Goal: Task Accomplishment & Management: Complete application form

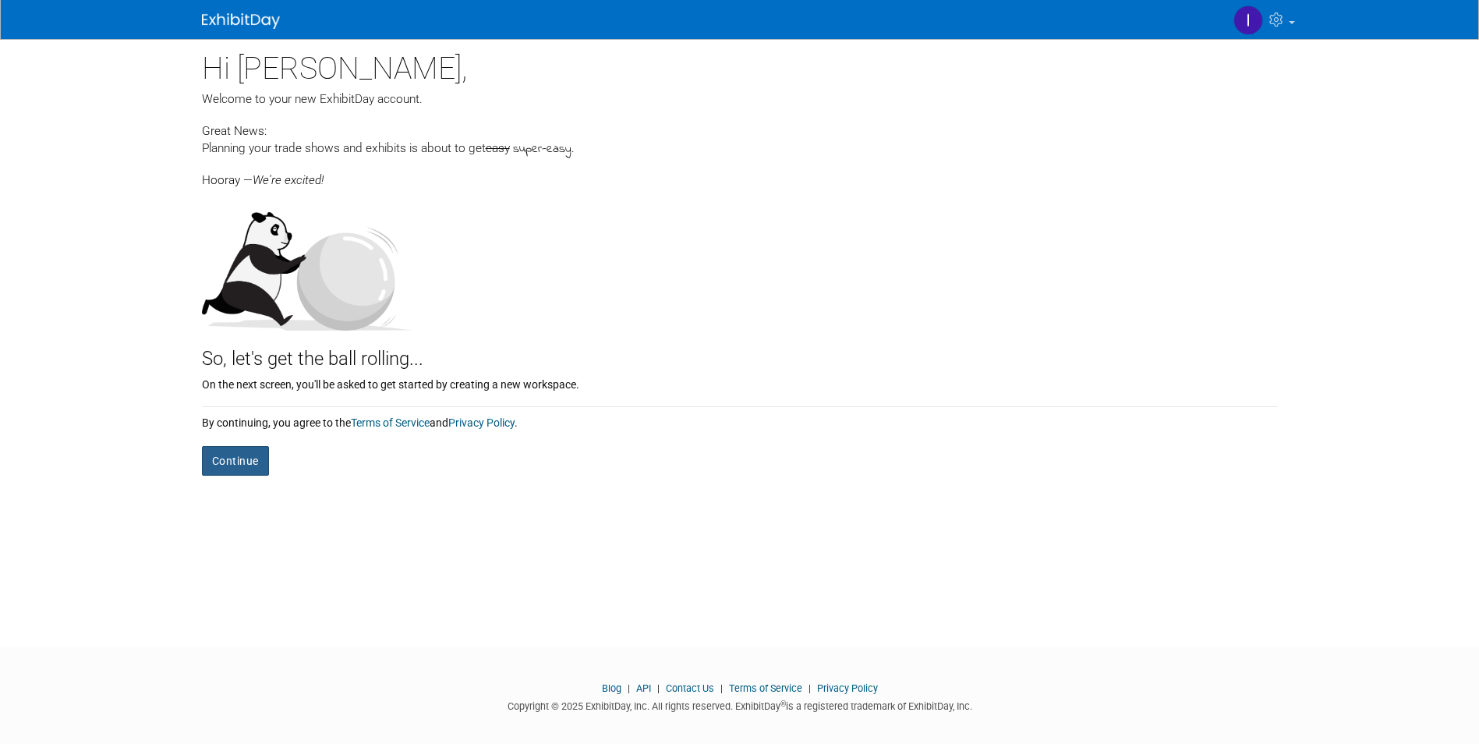
click at [262, 463] on button "Continue" at bounding box center [235, 461] width 67 height 30
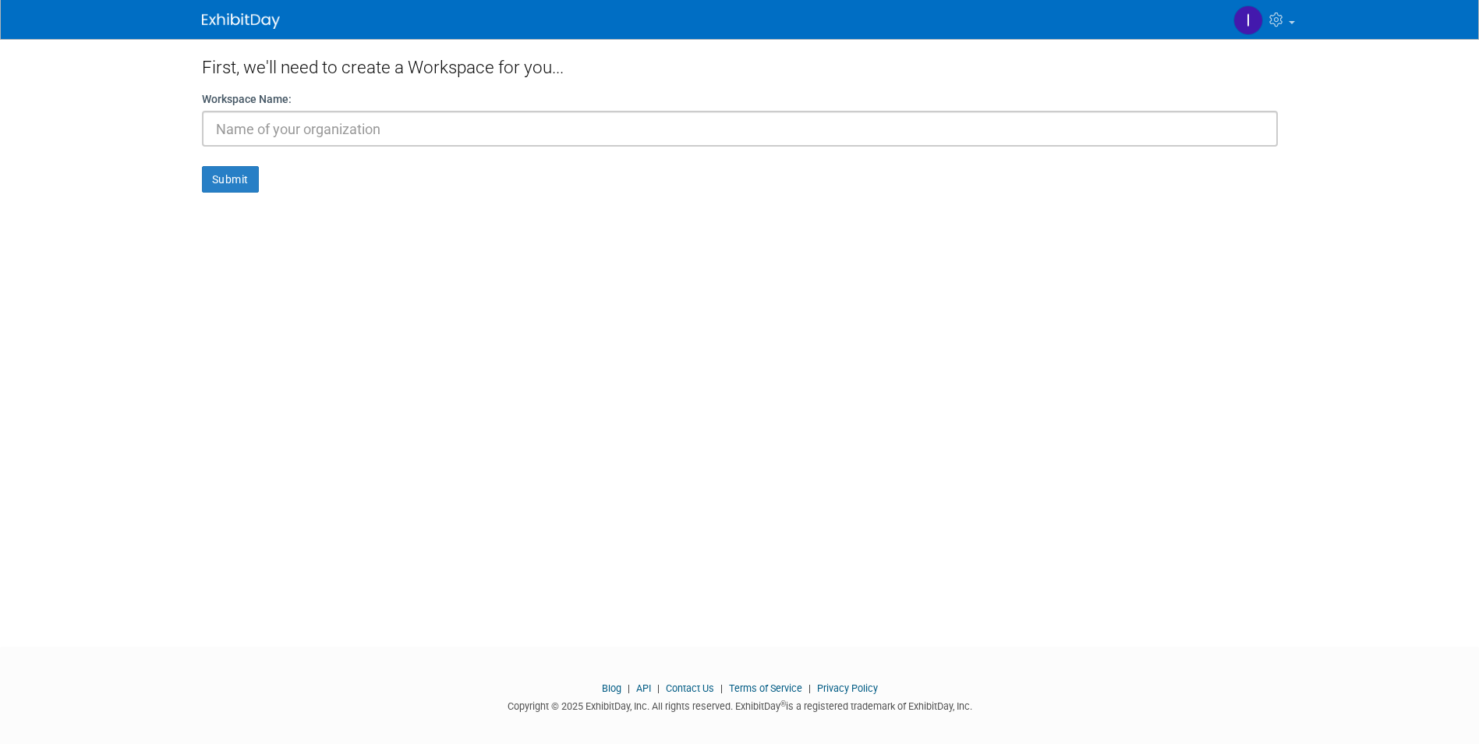
click at [278, 127] on input "text" at bounding box center [740, 129] width 1076 height 36
type input "HYpnos"
click at [219, 181] on button "Submit" at bounding box center [230, 179] width 57 height 27
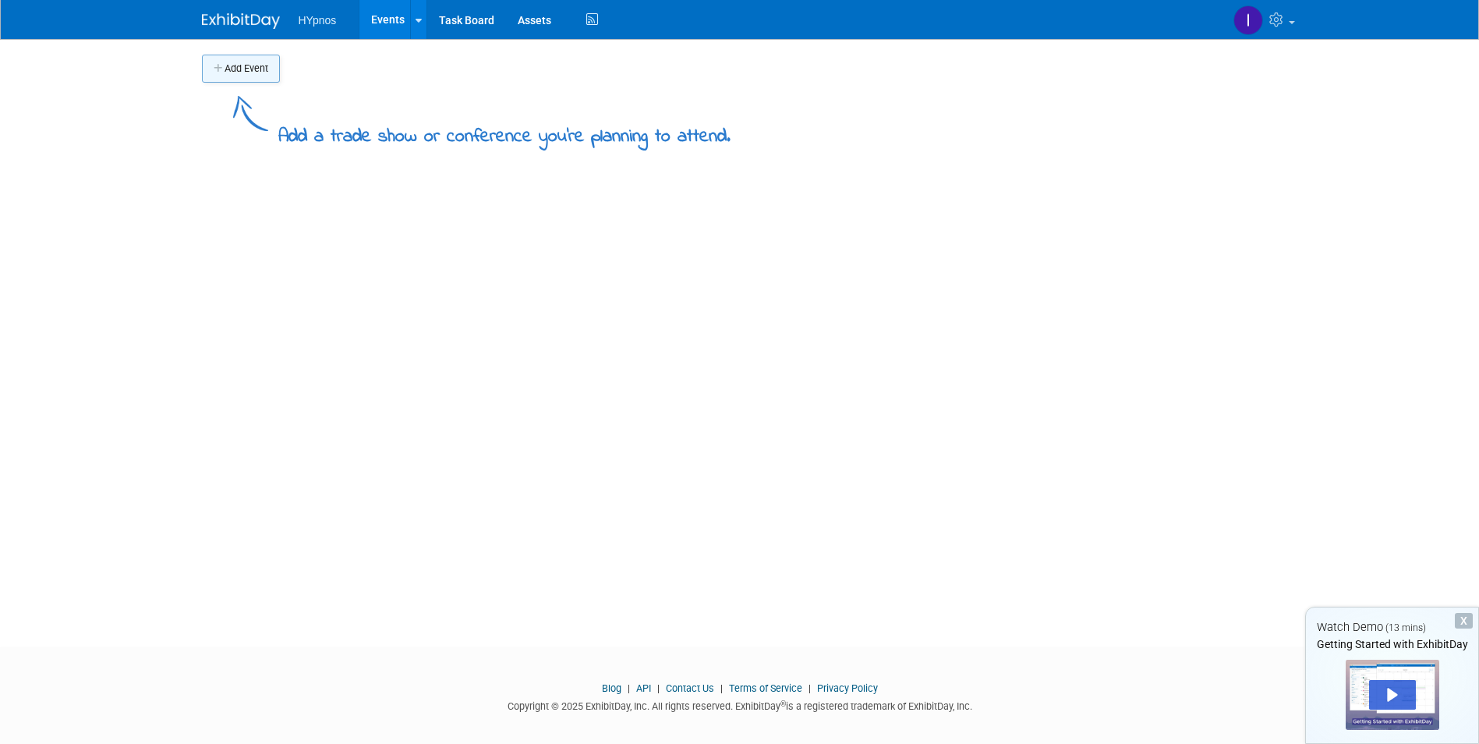
click at [246, 69] on button "Add Event" at bounding box center [241, 69] width 78 height 28
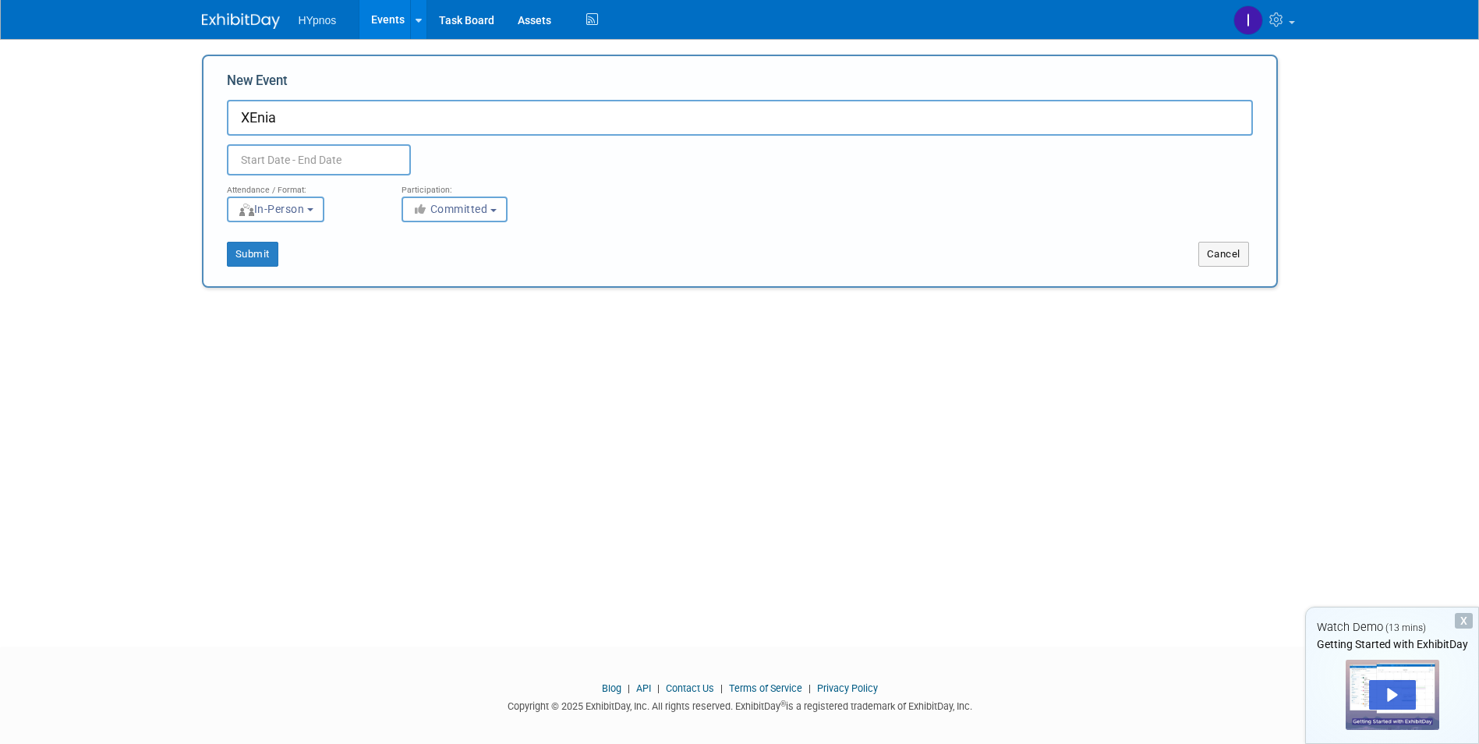
click at [295, 169] on input "text" at bounding box center [319, 159] width 184 height 31
drag, startPoint x: 292, startPoint y: 117, endPoint x: 246, endPoint y: 119, distance: 46.0
click at [246, 119] on input "XEnia" at bounding box center [740, 118] width 1026 height 36
click at [504, 209] on button "Committed" at bounding box center [455, 209] width 106 height 26
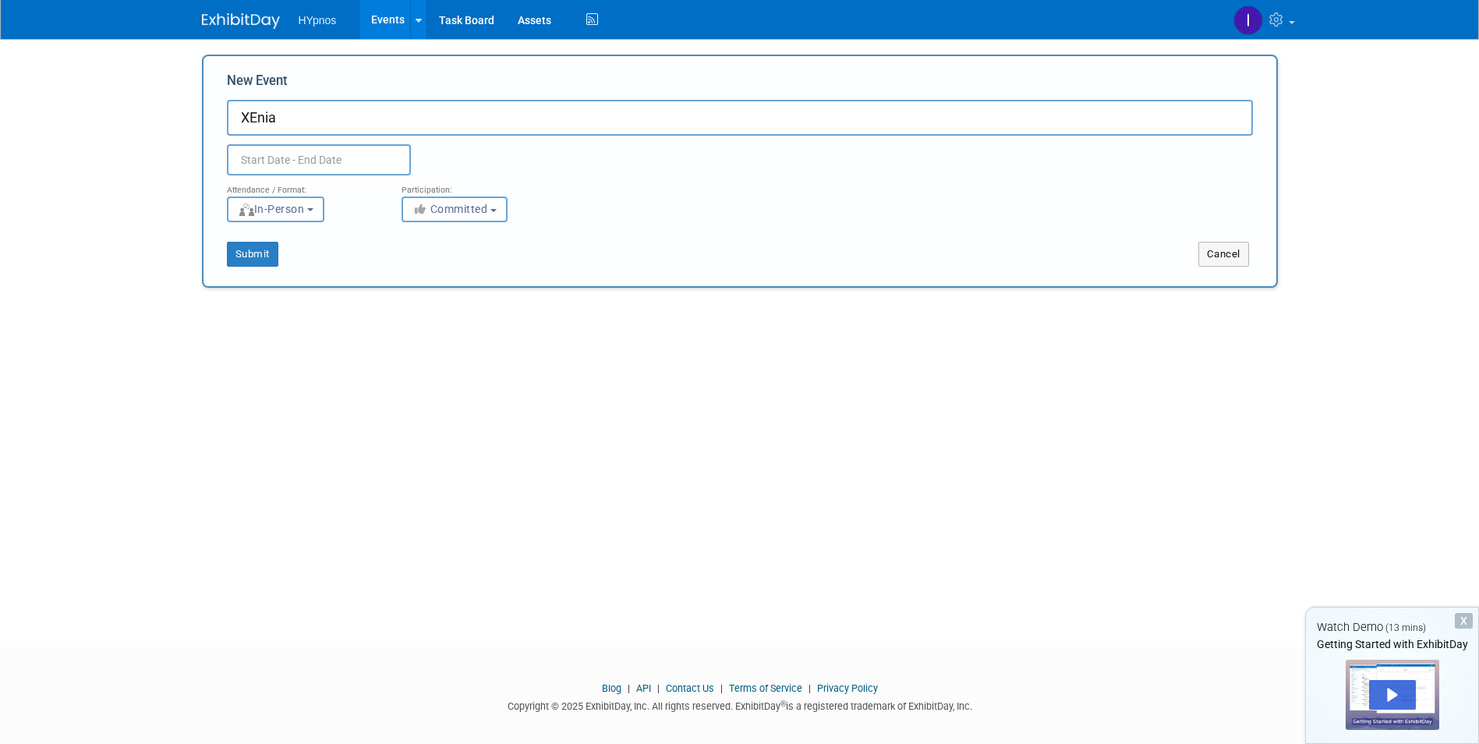
click at [313, 119] on input "XEnia" at bounding box center [740, 118] width 1026 height 36
type input "Xenia"
click at [294, 163] on input "text" at bounding box center [319, 159] width 184 height 31
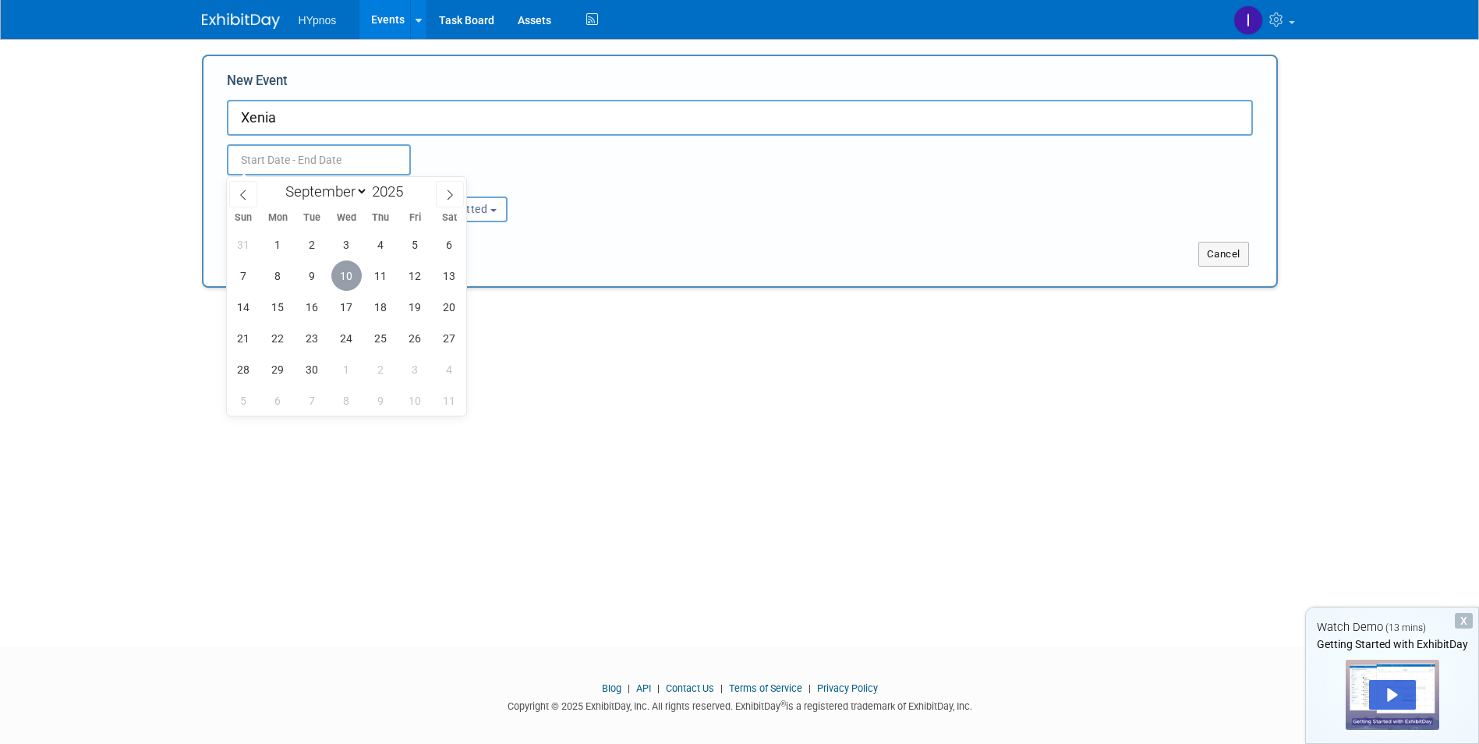
click at [348, 274] on span "10" at bounding box center [346, 275] width 30 height 30
type input "[DATE] to [DATE]"
click at [373, 162] on input "[DATE] to [DATE]" at bounding box center [319, 159] width 184 height 31
type input "[DATE] to [DATE]"
click at [628, 274] on div "New Event Xenia [DATE] to [DATE] Duplicate Event Warning Attendance / Format: <…" at bounding box center [740, 171] width 1076 height 233
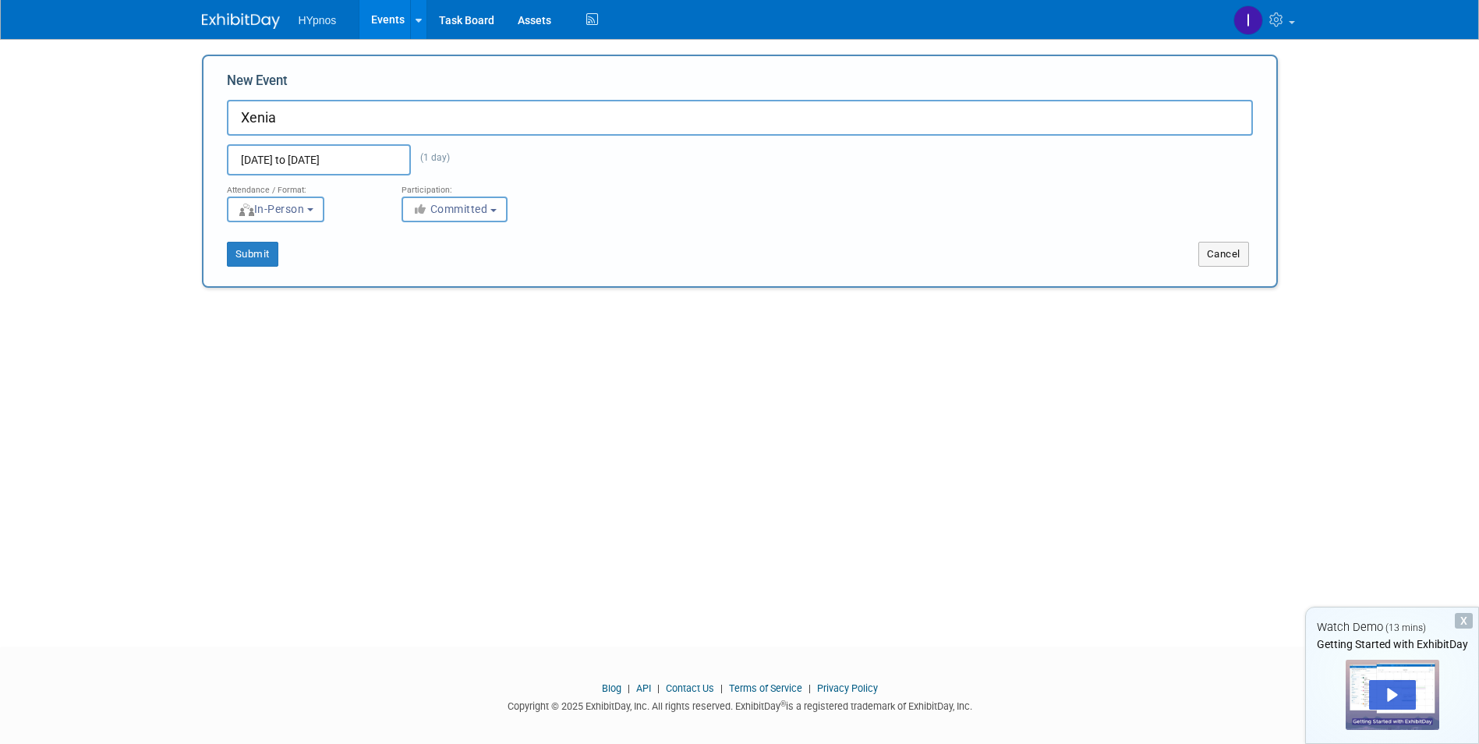
click at [377, 168] on input "[DATE] to [DATE]" at bounding box center [319, 159] width 184 height 31
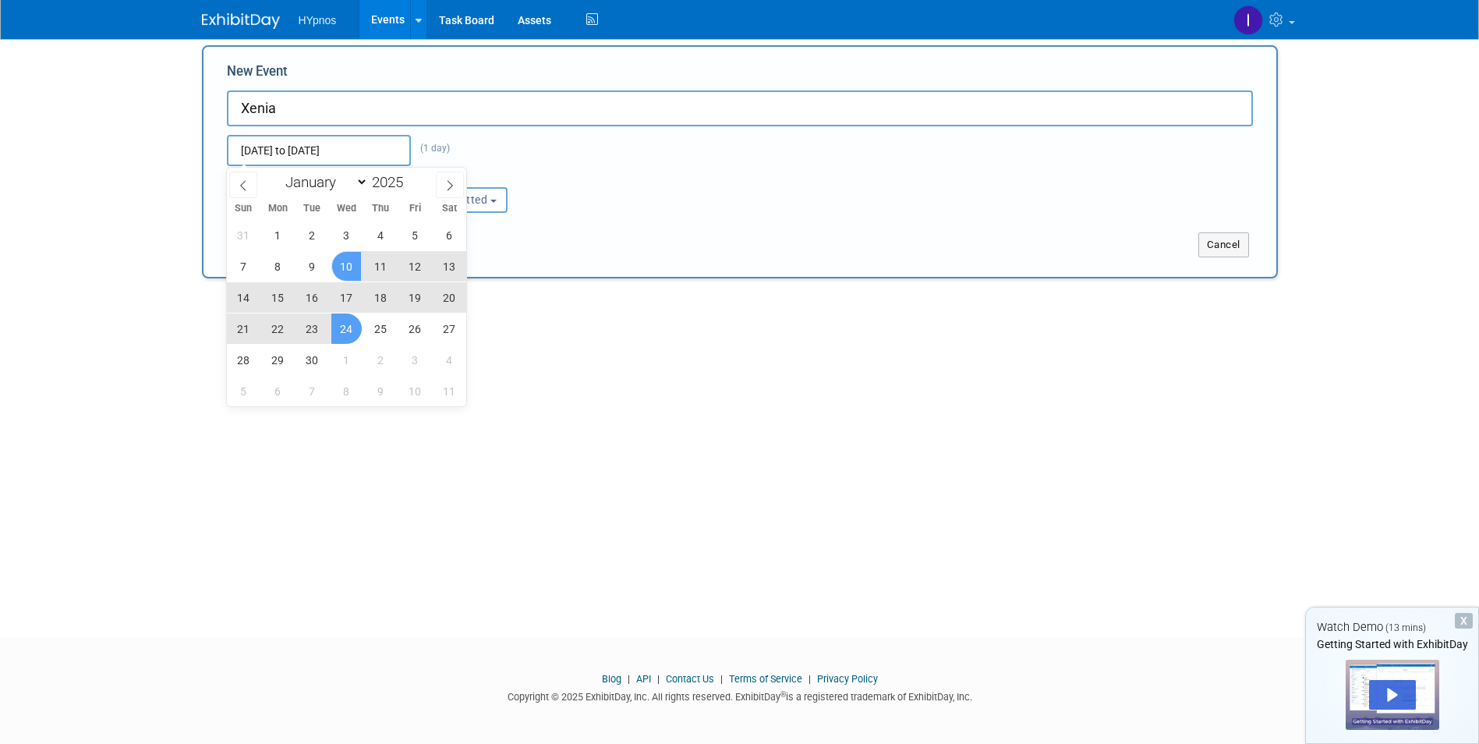
scroll to position [12, 0]
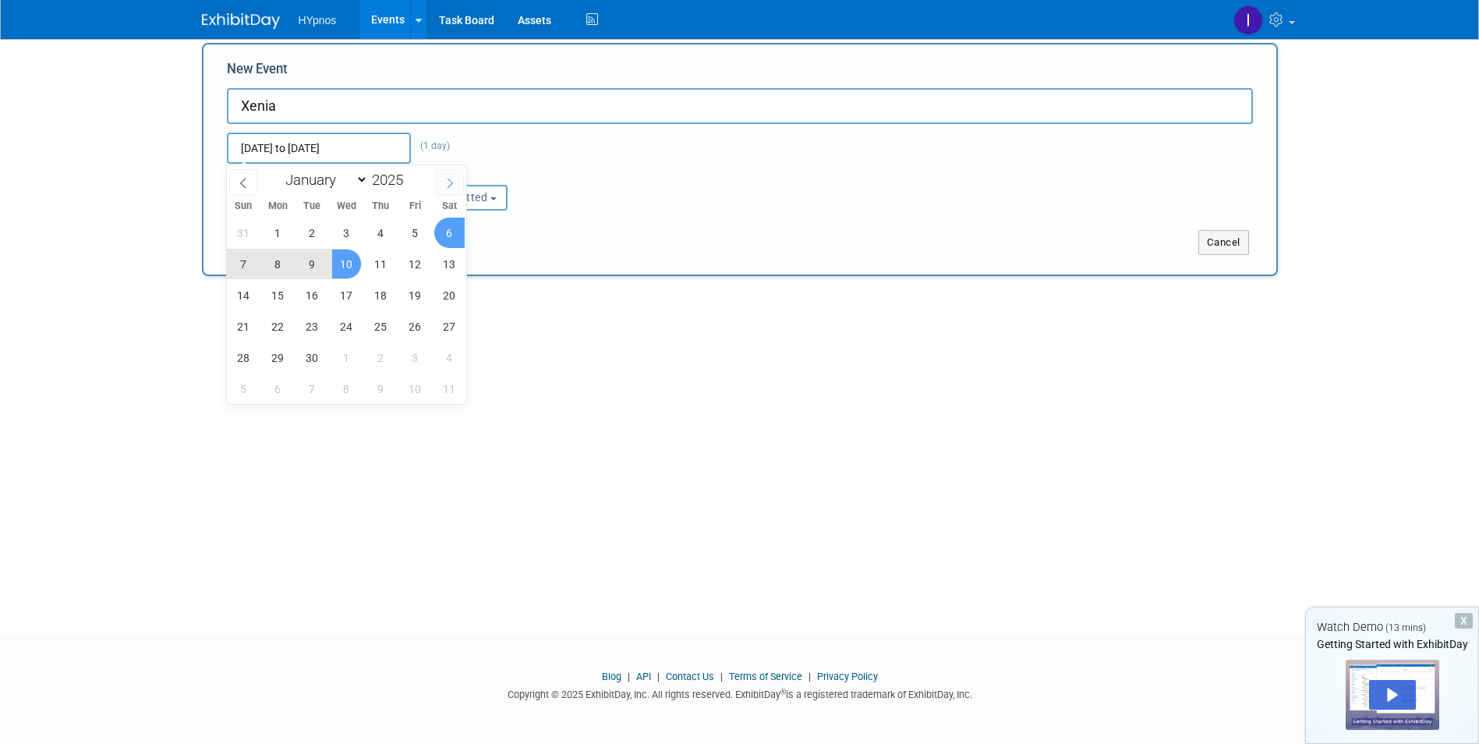
click at [447, 178] on icon at bounding box center [449, 183] width 11 height 11
click at [447, 179] on icon at bounding box center [449, 183] width 11 height 11
click at [244, 179] on icon at bounding box center [243, 183] width 11 height 11
select select "10"
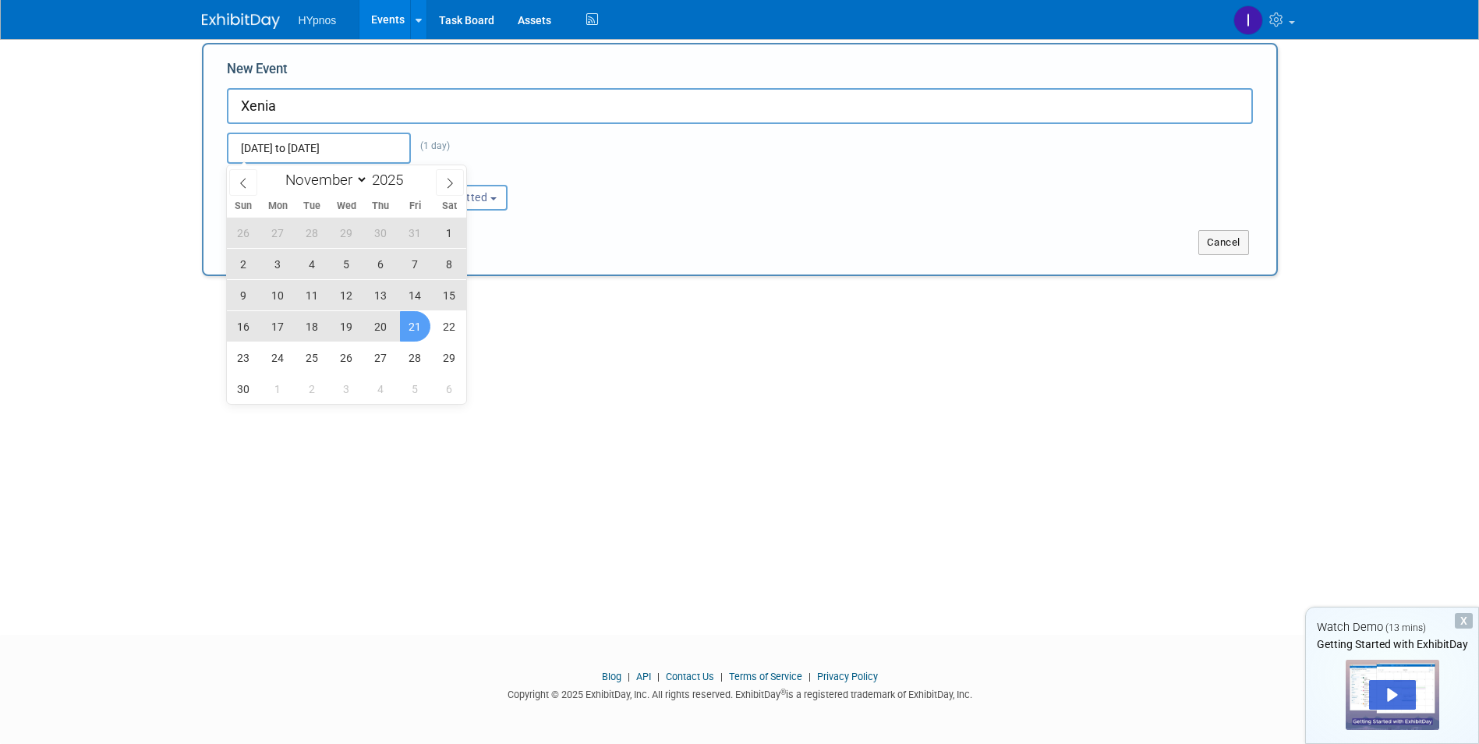
click at [408, 332] on span "21" at bounding box center [415, 326] width 30 height 30
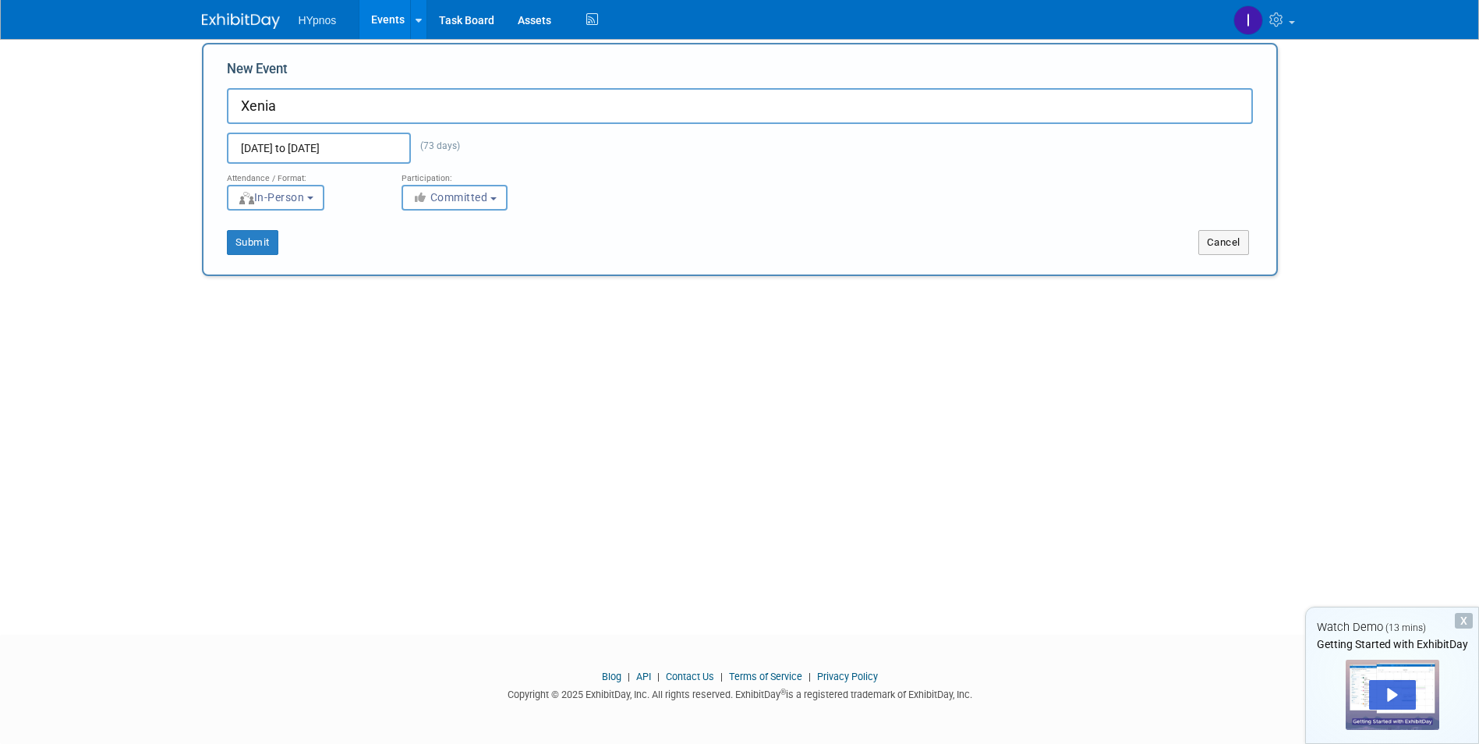
click at [388, 154] on input "[DATE] to [DATE]" at bounding box center [319, 148] width 184 height 31
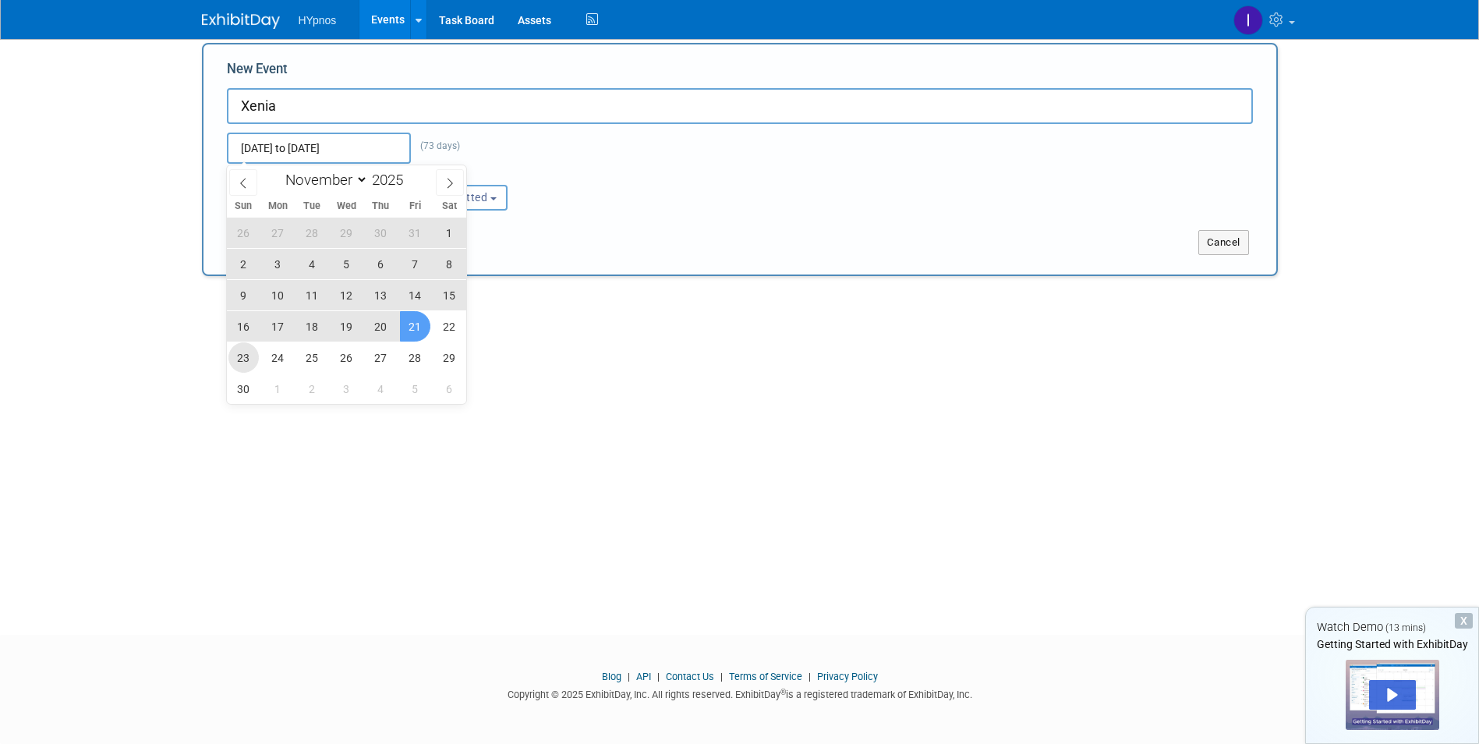
click at [247, 356] on span "23" at bounding box center [243, 357] width 30 height 30
type input "[DATE] to [DATE]"
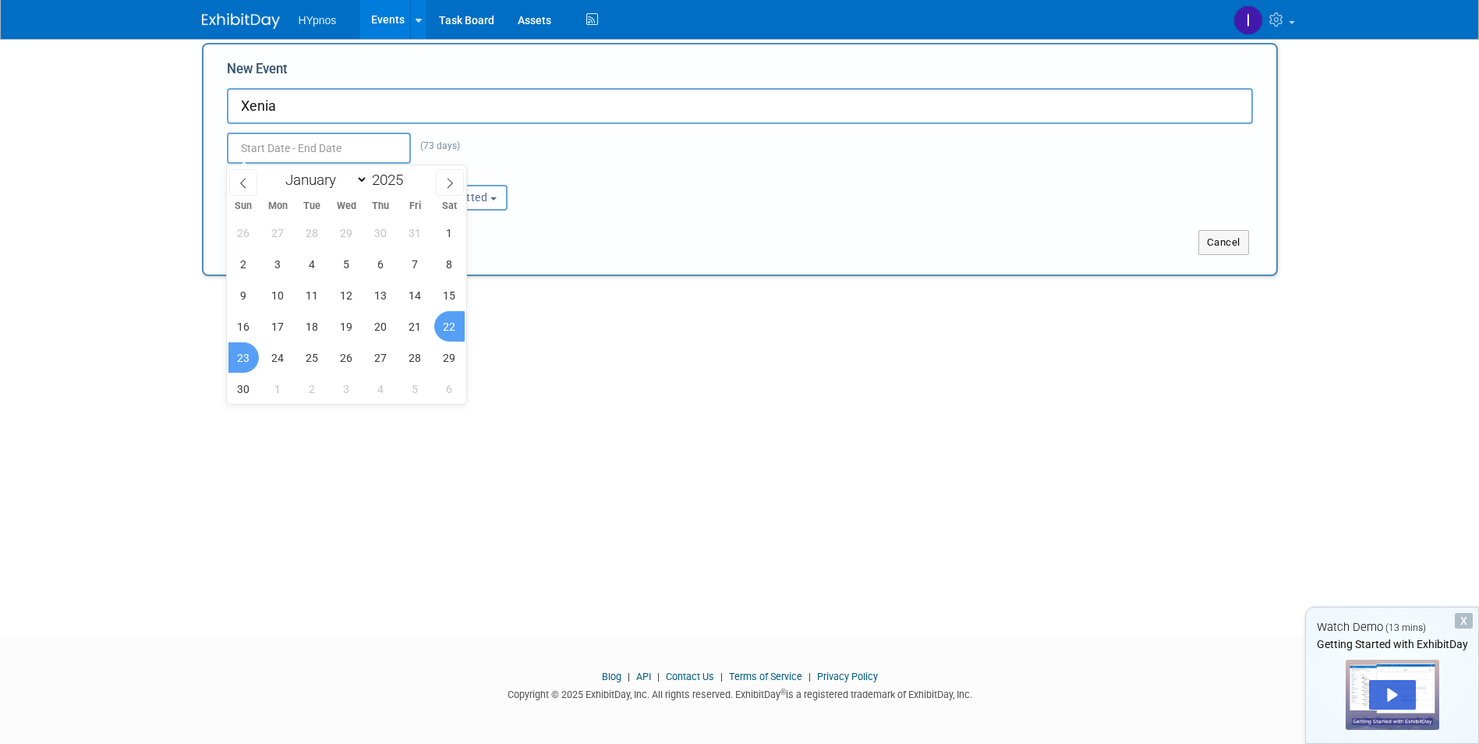
type input "[DATE] to [DATE]"
click at [750, 230] on div "Cancel" at bounding box center [1008, 242] width 536 height 25
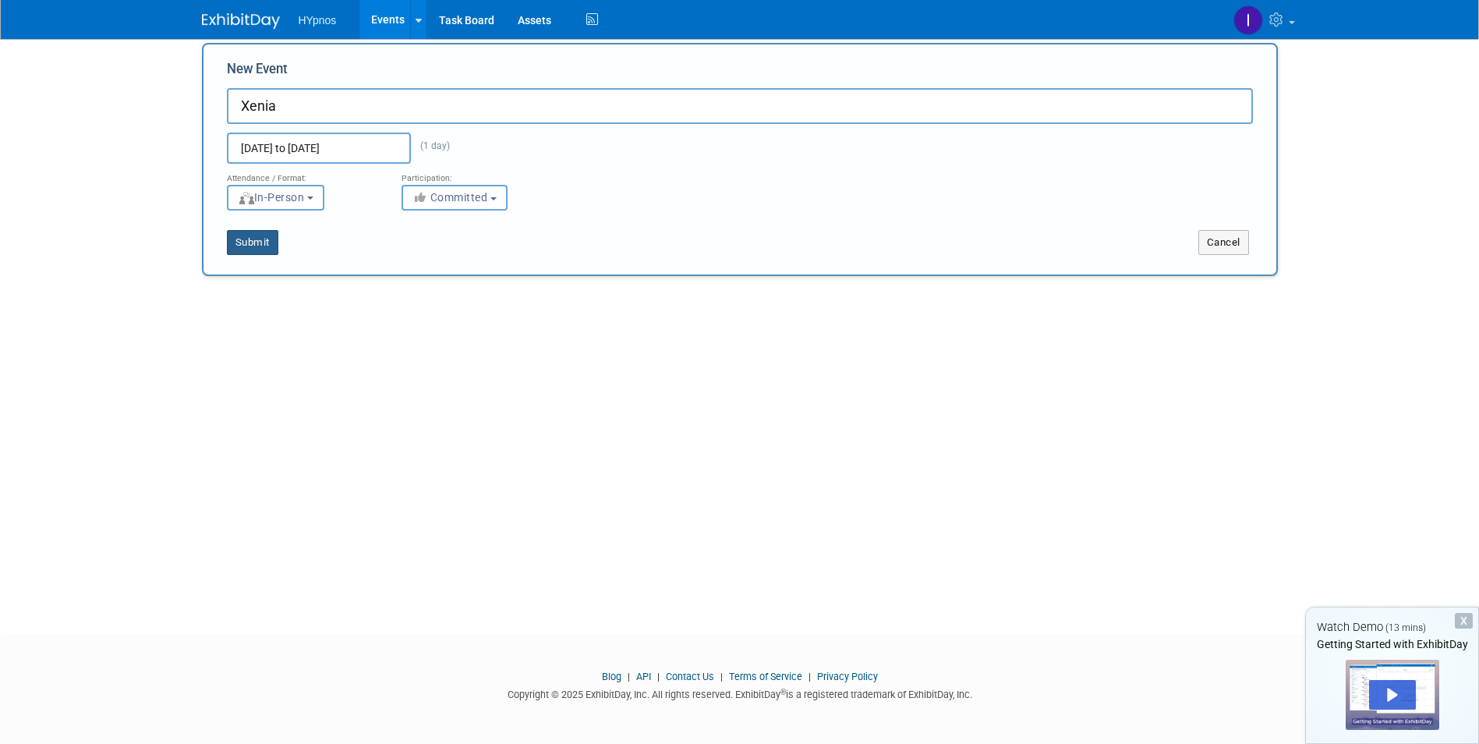
click at [246, 242] on button "Submit" at bounding box center [252, 242] width 51 height 25
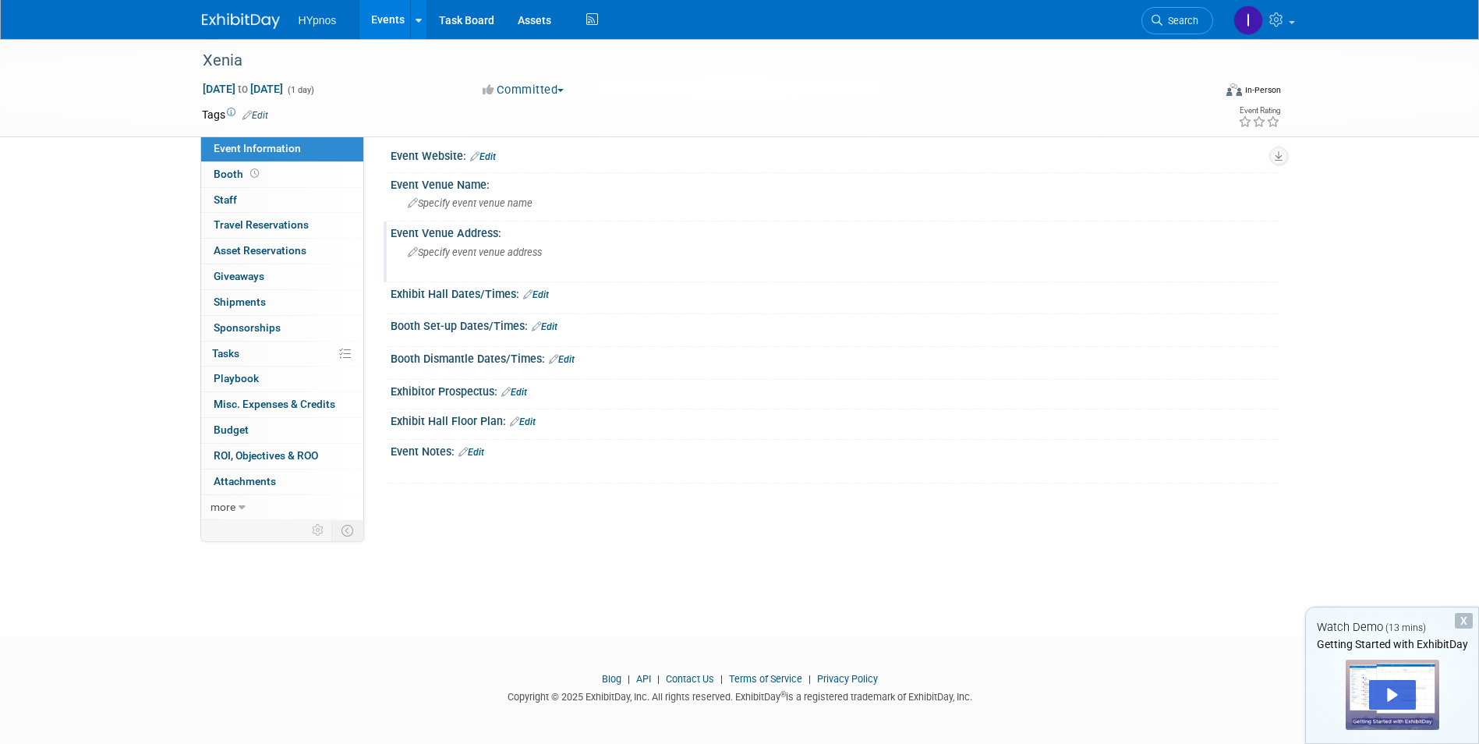
scroll to position [12, 0]
click at [256, 225] on span "Travel Reservations 0" at bounding box center [261, 224] width 95 height 12
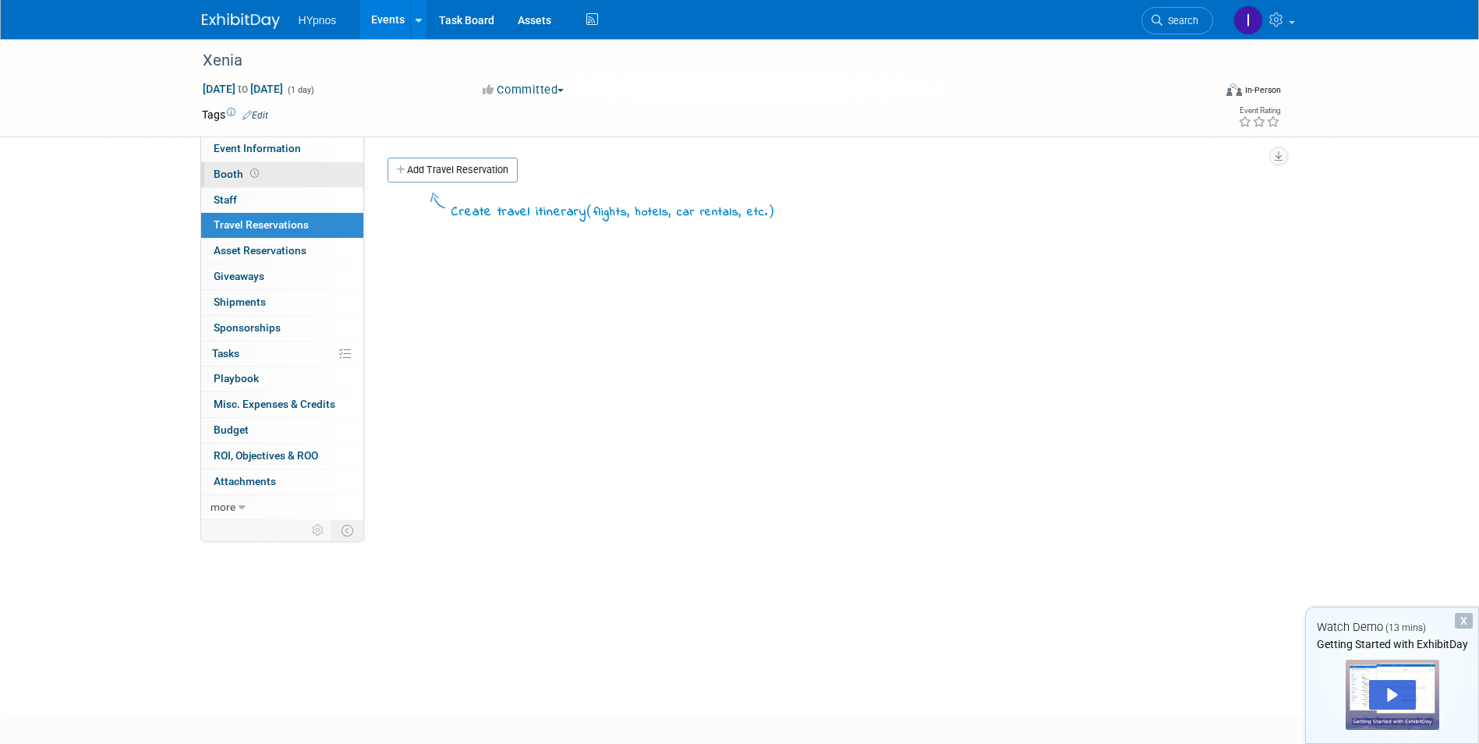
click at [217, 173] on span "Booth" at bounding box center [238, 174] width 48 height 12
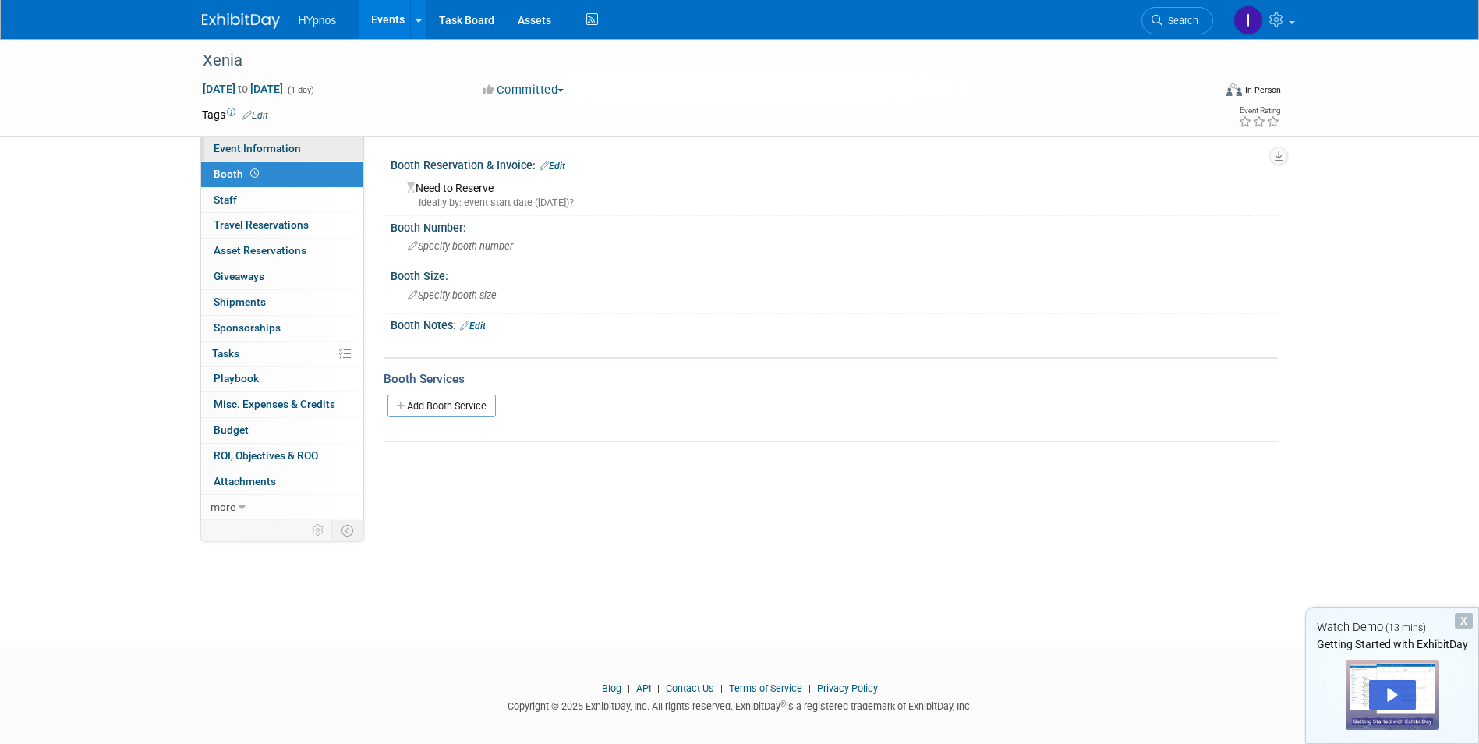
click at [224, 153] on span "Event Information" at bounding box center [257, 148] width 87 height 12
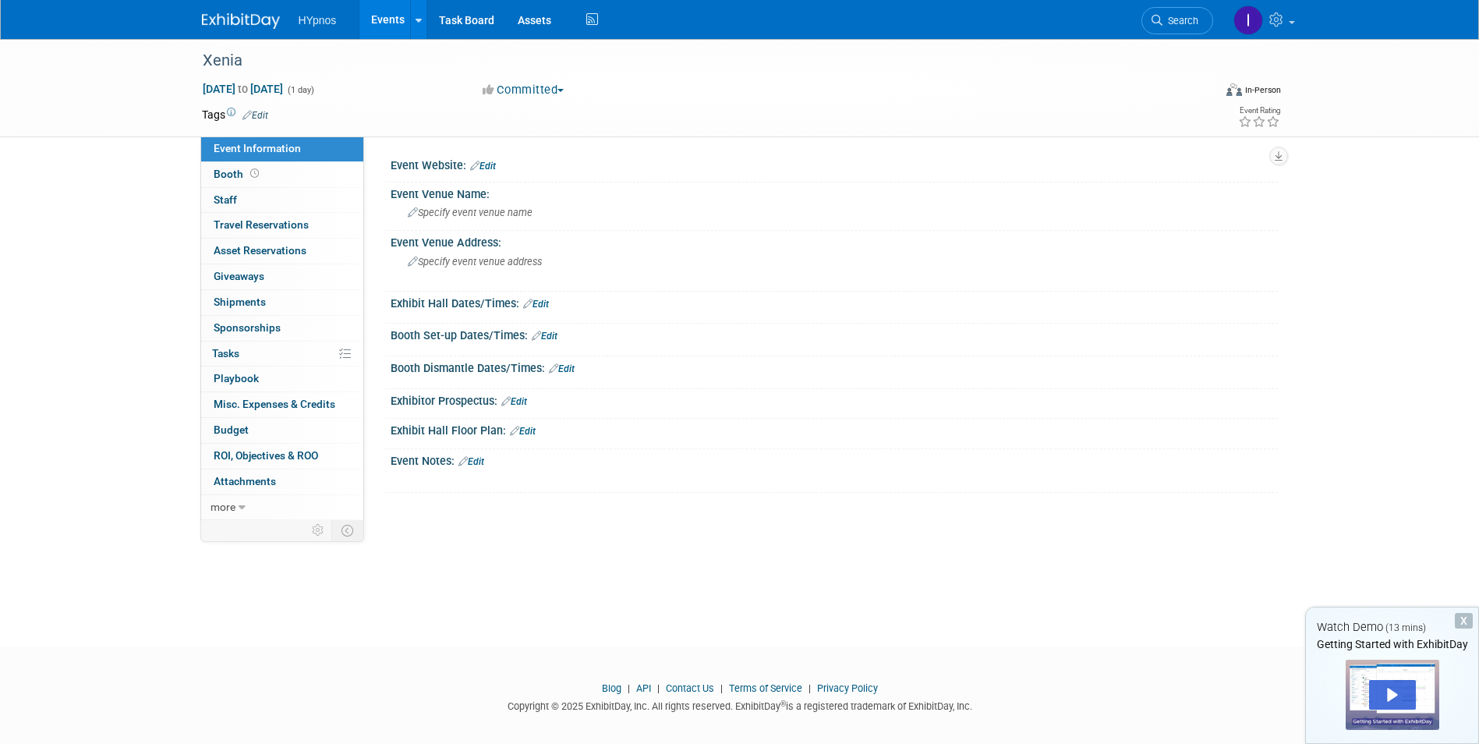
drag, startPoint x: 385, startPoint y: 163, endPoint x: 533, endPoint y: 479, distance: 349.5
click at [533, 479] on div "Event Website: Edit Event Venue Name: Specify event venue name Edit Edit" at bounding box center [826, 323] width 879 height 339
copy div "Event Website: Edit Event Venue Name: Specify event venue name Event Venue Addr…"
click at [269, 143] on span "Event Information" at bounding box center [257, 148] width 87 height 12
click at [230, 173] on span "Booth" at bounding box center [238, 174] width 48 height 12
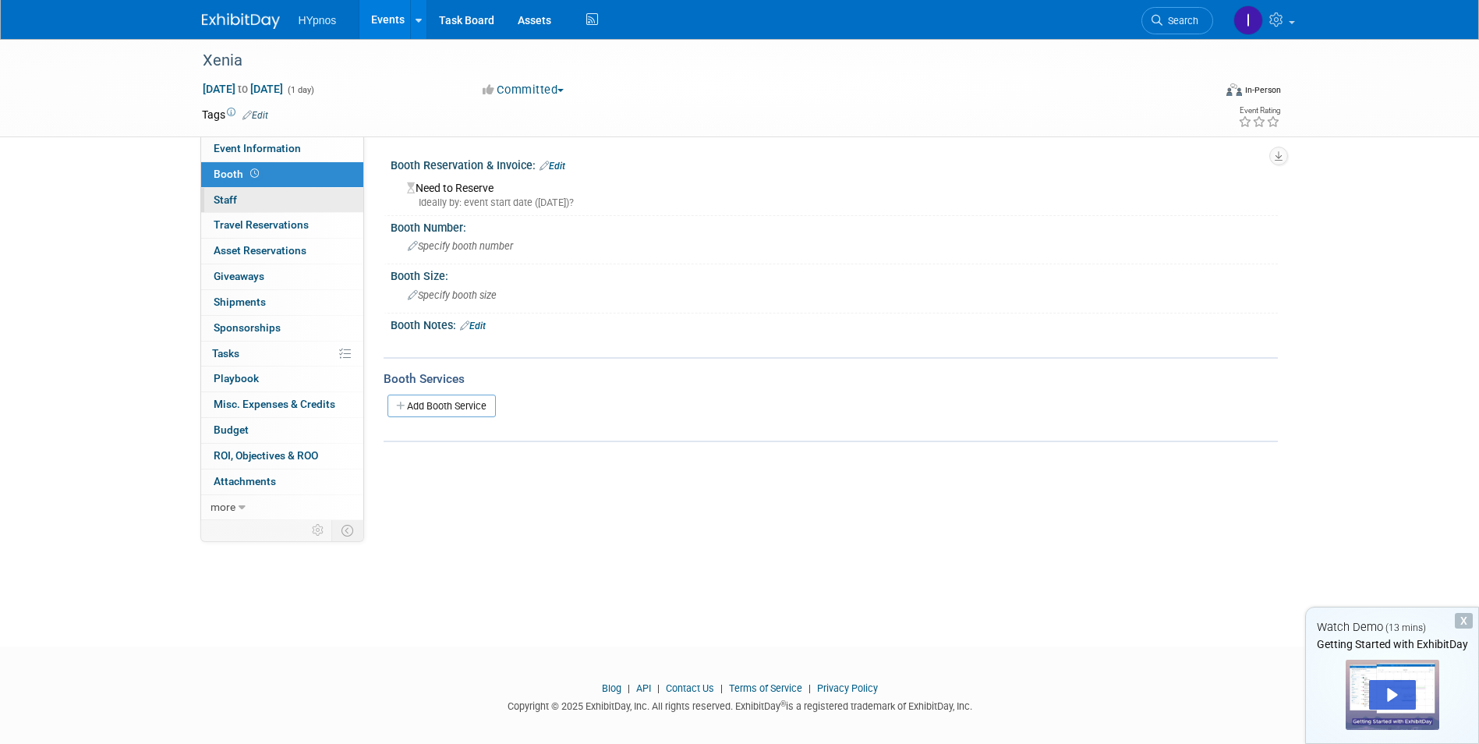
click at [220, 203] on span "Staff 0" at bounding box center [225, 199] width 23 height 12
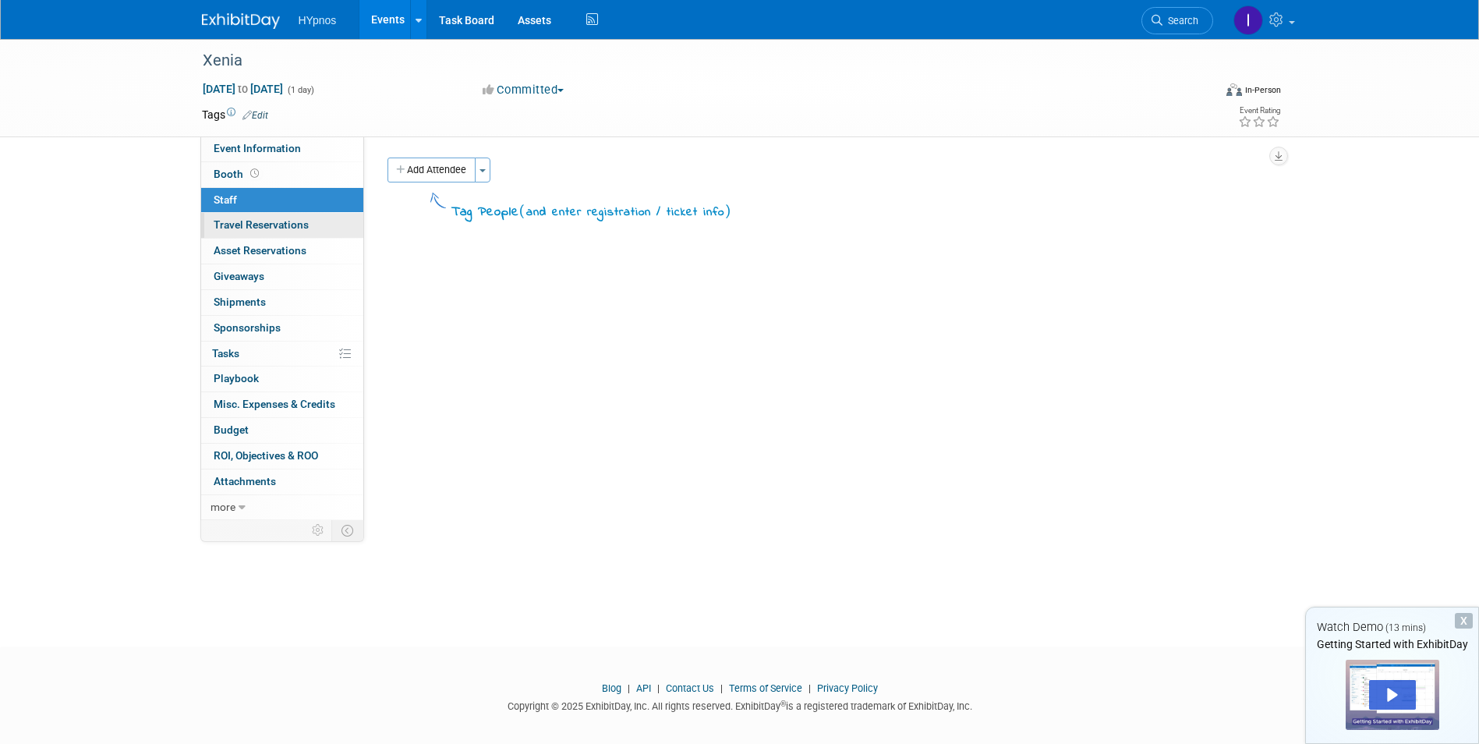
click at [235, 225] on span "Travel Reservations 0" at bounding box center [261, 224] width 95 height 12
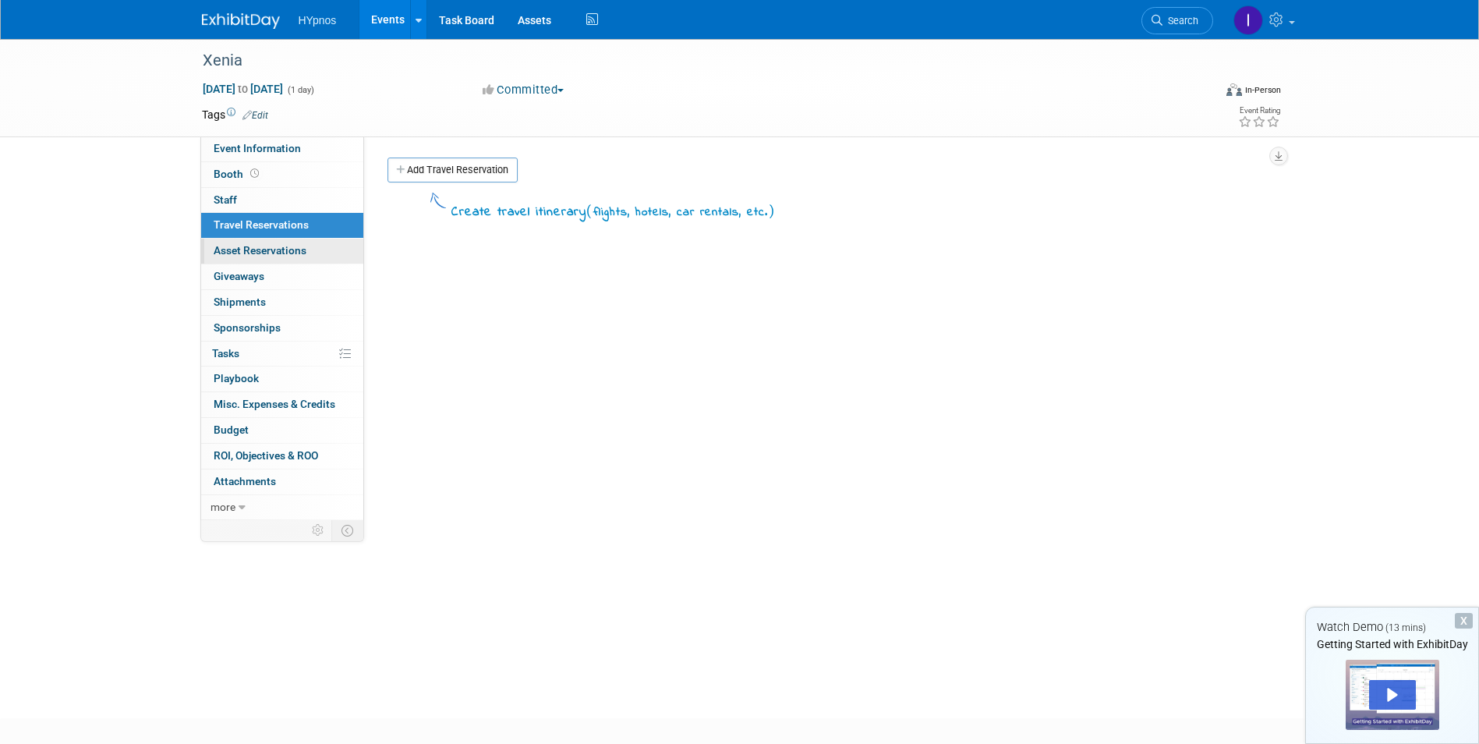
click at [237, 251] on span "Asset Reservations 0" at bounding box center [260, 250] width 93 height 12
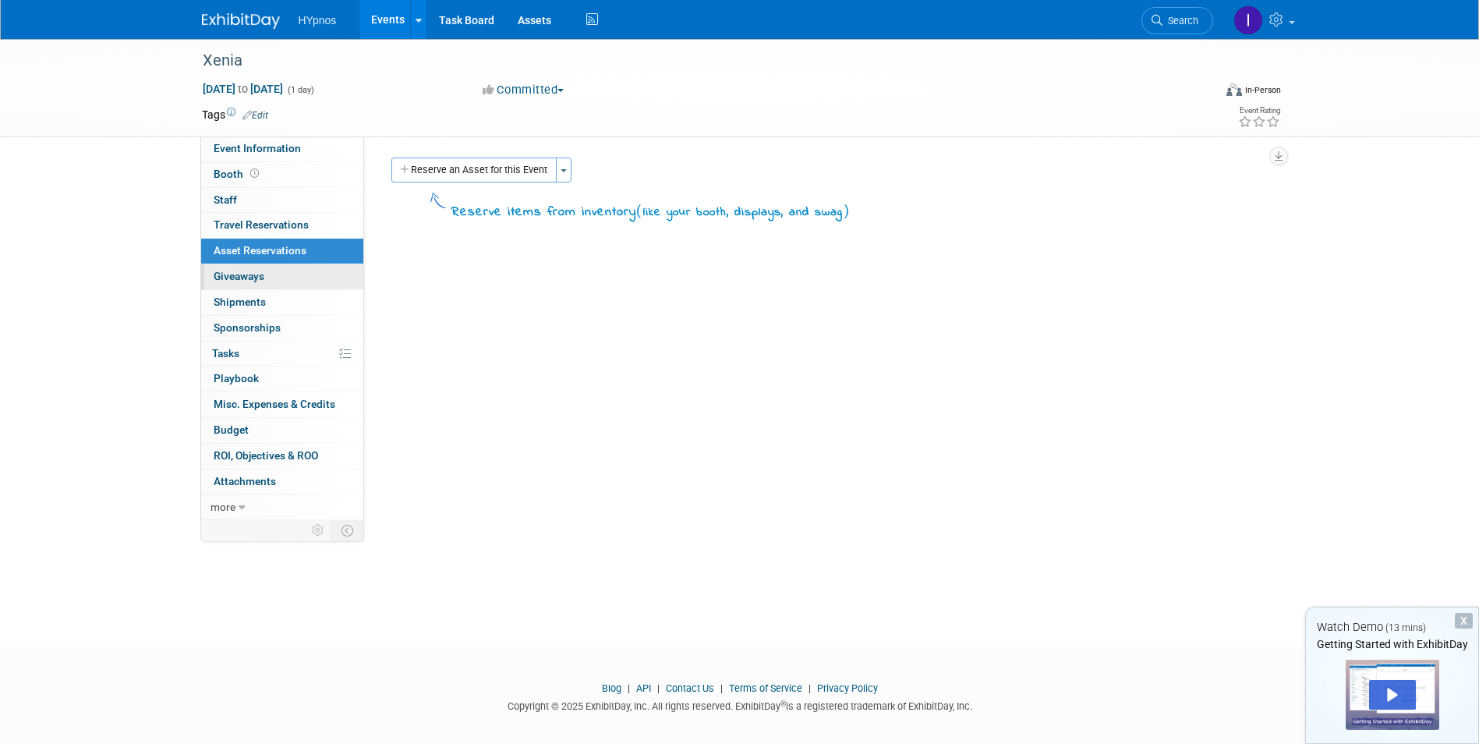
click at [237, 272] on span "Giveaways 0" at bounding box center [239, 276] width 51 height 12
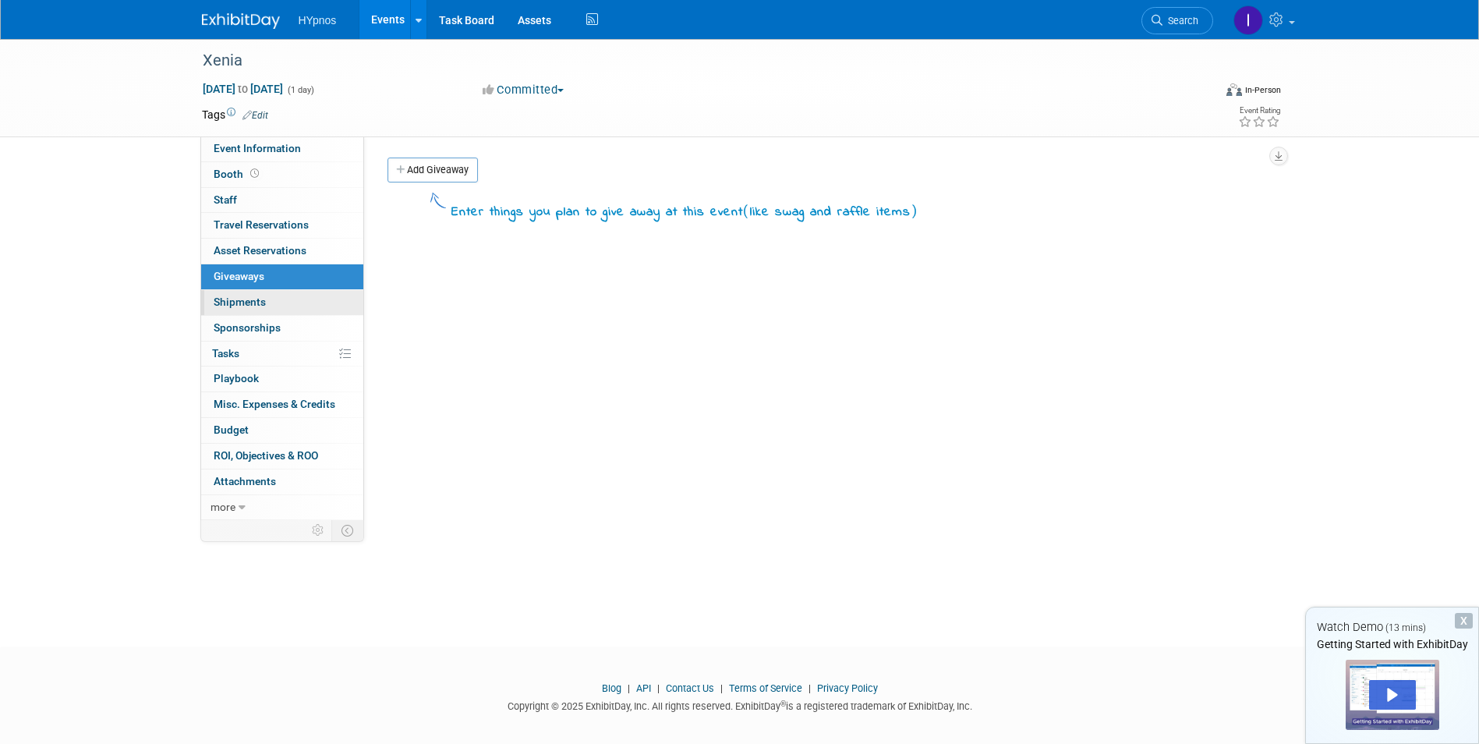
click at [241, 306] on span "Shipments 0" at bounding box center [240, 301] width 52 height 12
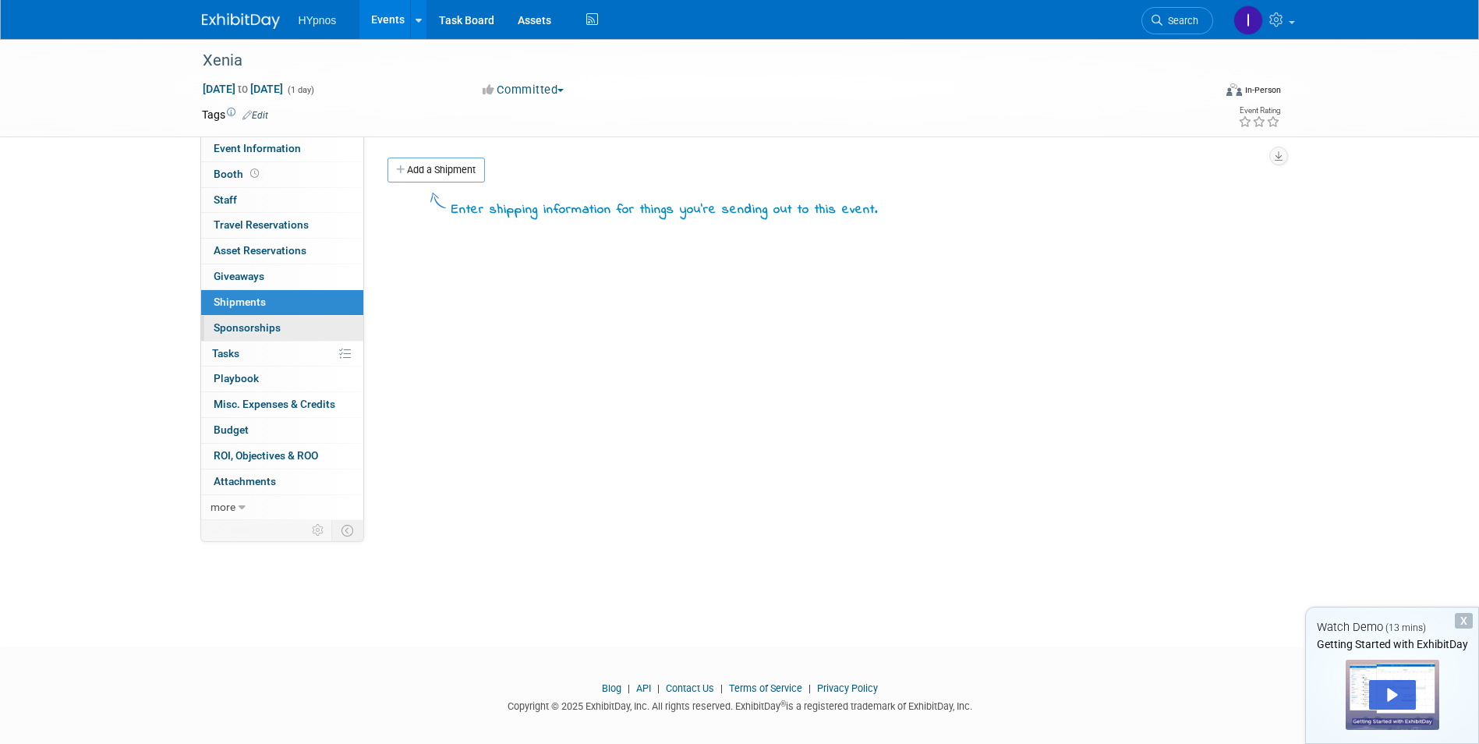
click at [241, 330] on span "Sponsorships 0" at bounding box center [247, 327] width 67 height 12
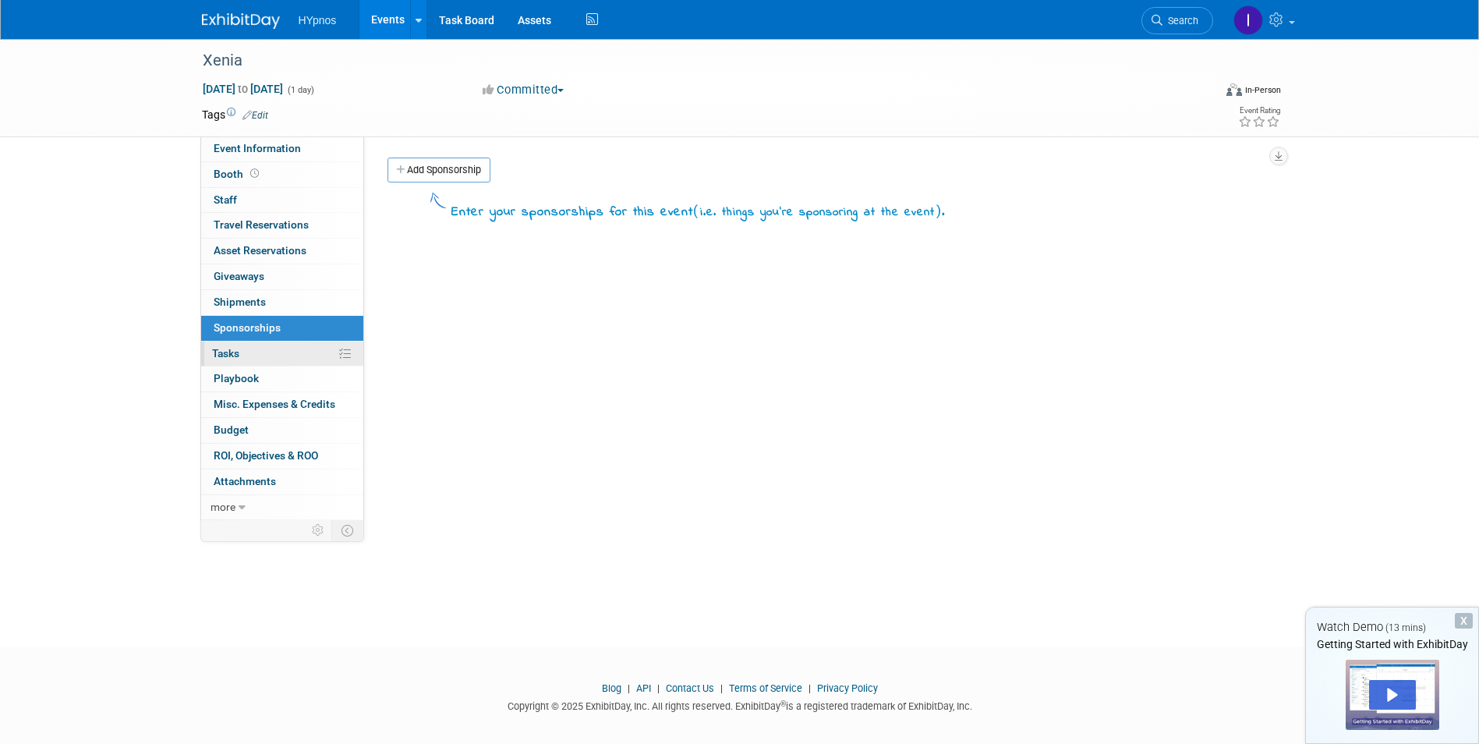
click at [239, 351] on span "Tasks 0%" at bounding box center [225, 353] width 27 height 12
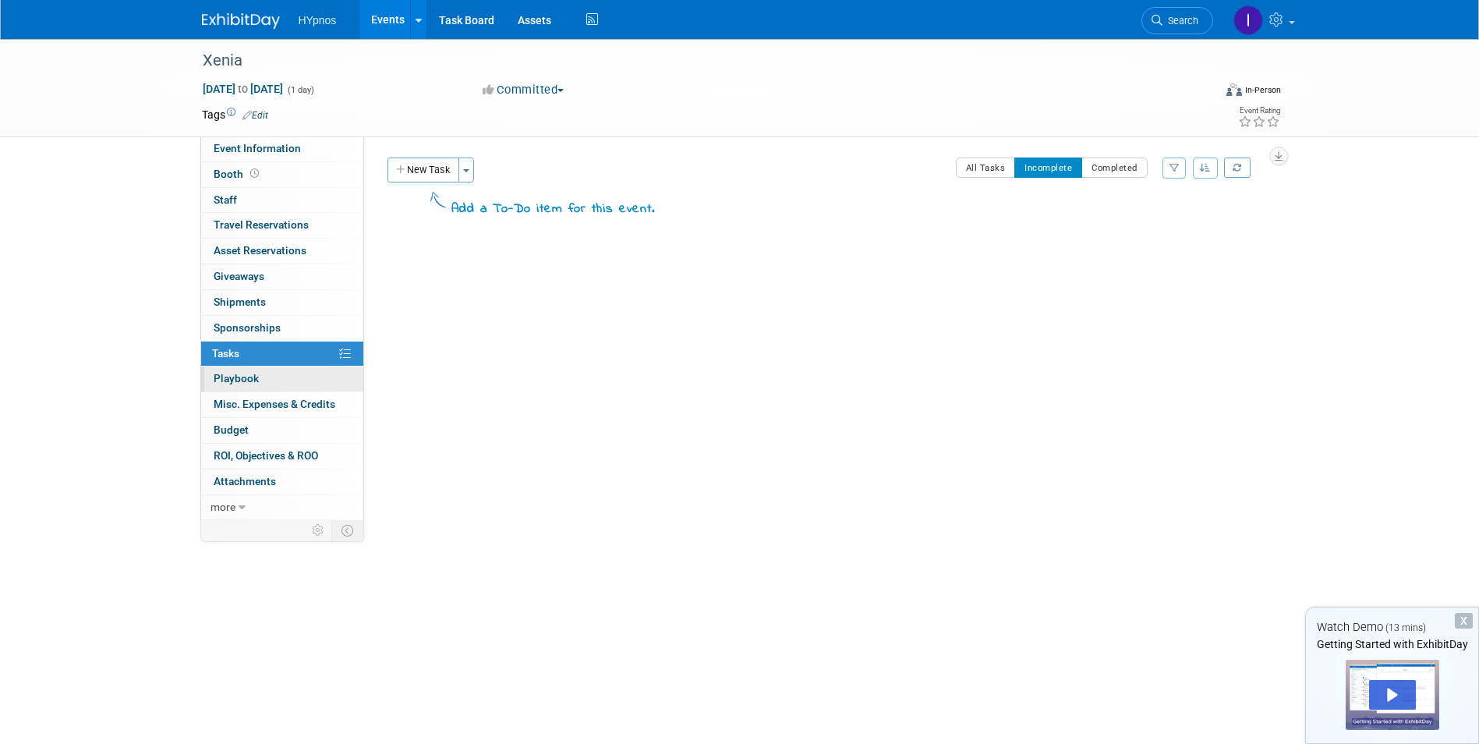
click at [235, 381] on span "Playbook 0" at bounding box center [236, 378] width 45 height 12
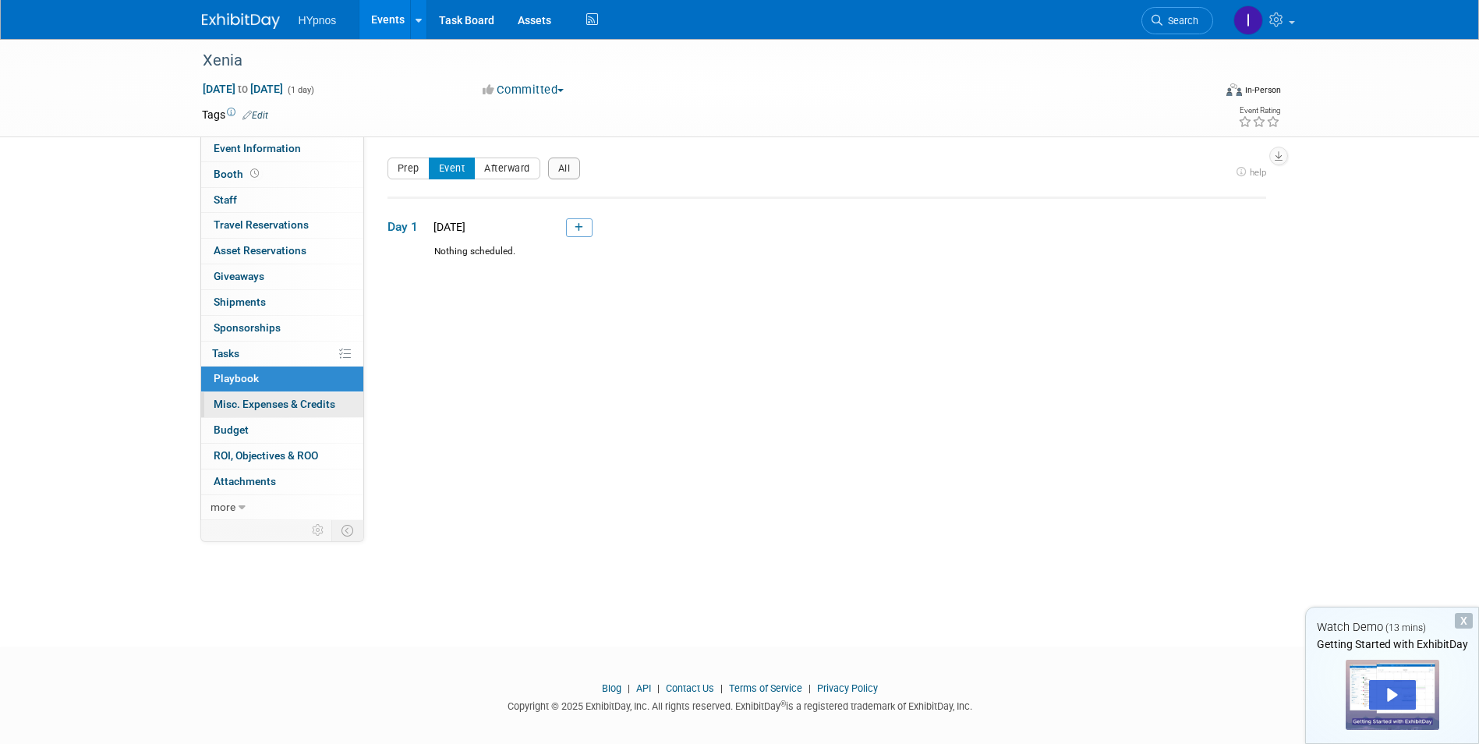
click at [238, 408] on span "Misc. Expenses & Credits 0" at bounding box center [275, 404] width 122 height 12
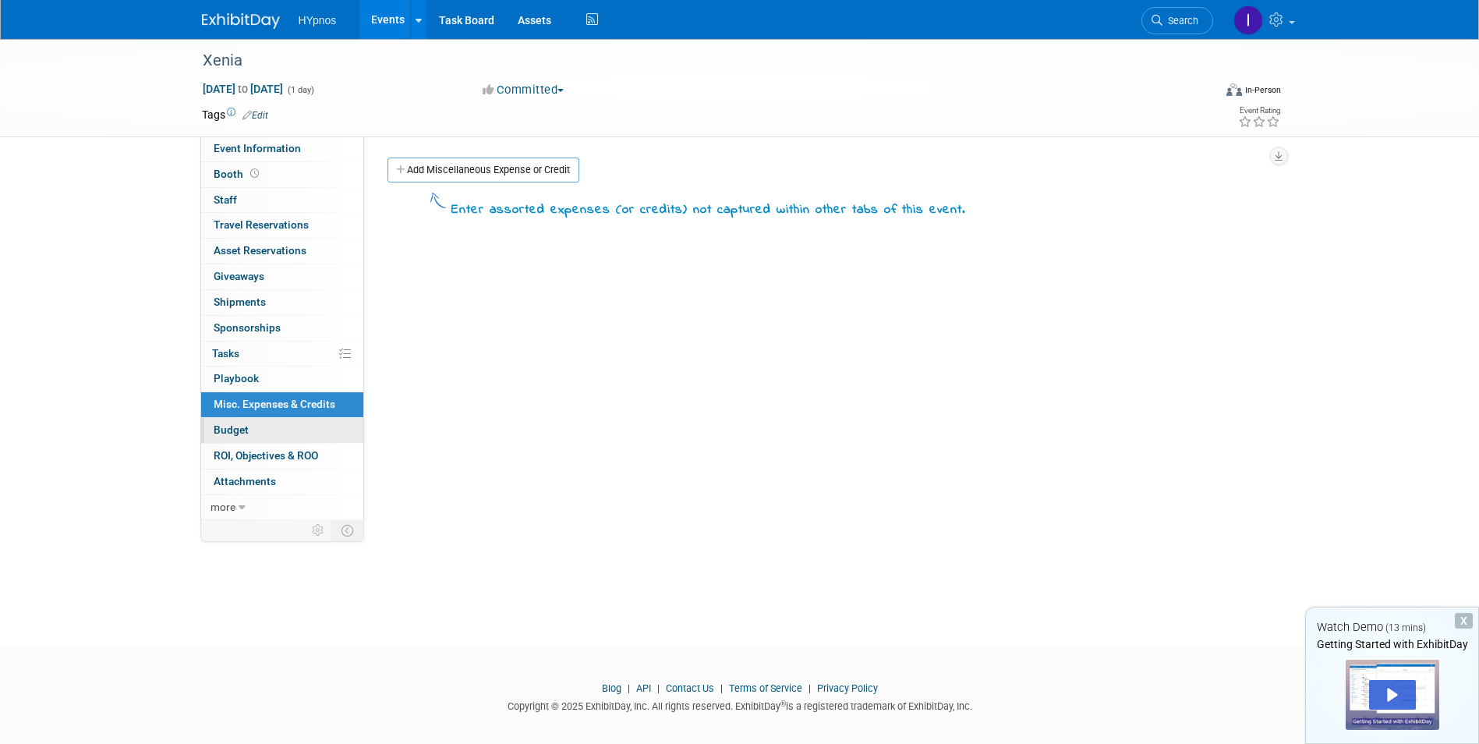
click at [233, 437] on link "Budget" at bounding box center [282, 430] width 162 height 25
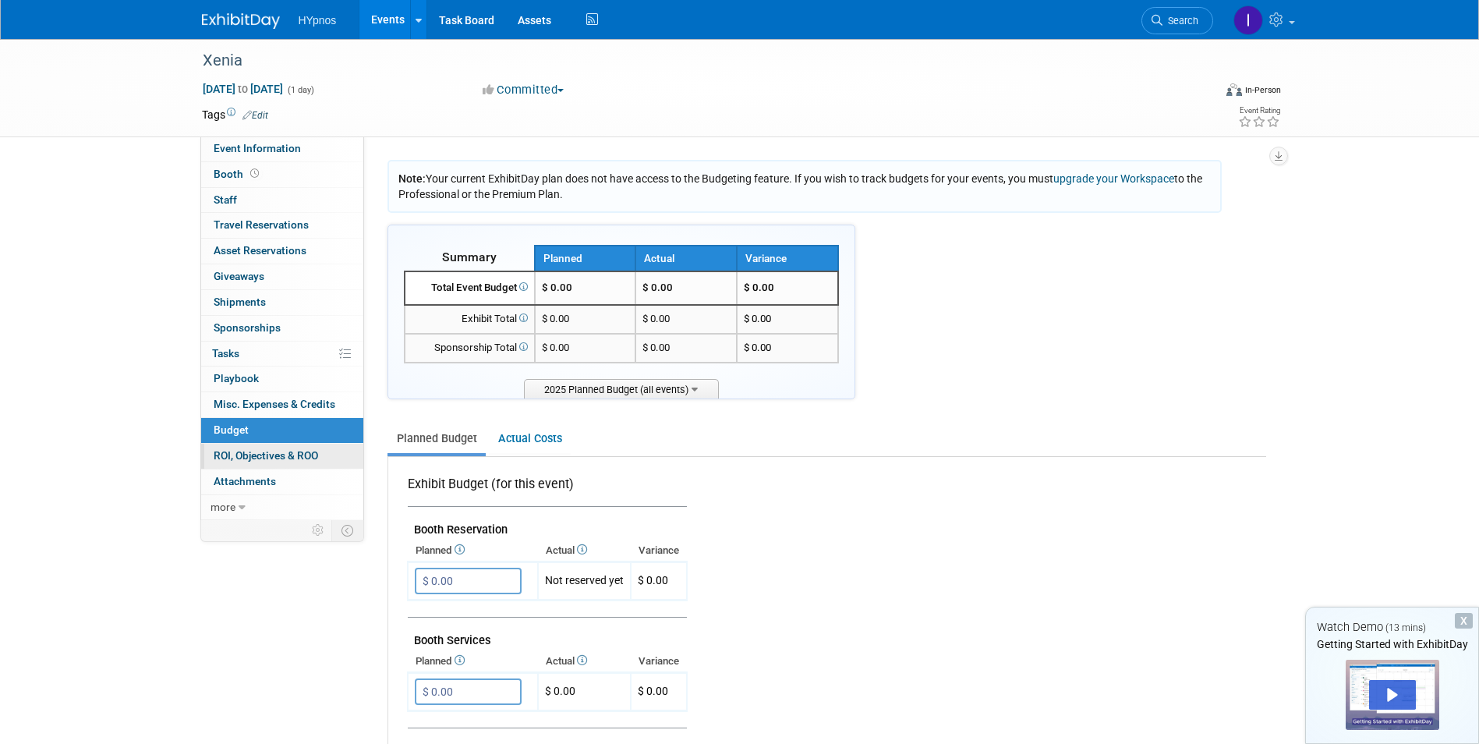
click at [239, 451] on span "ROI, Objectives & ROO 0" at bounding box center [266, 455] width 104 height 12
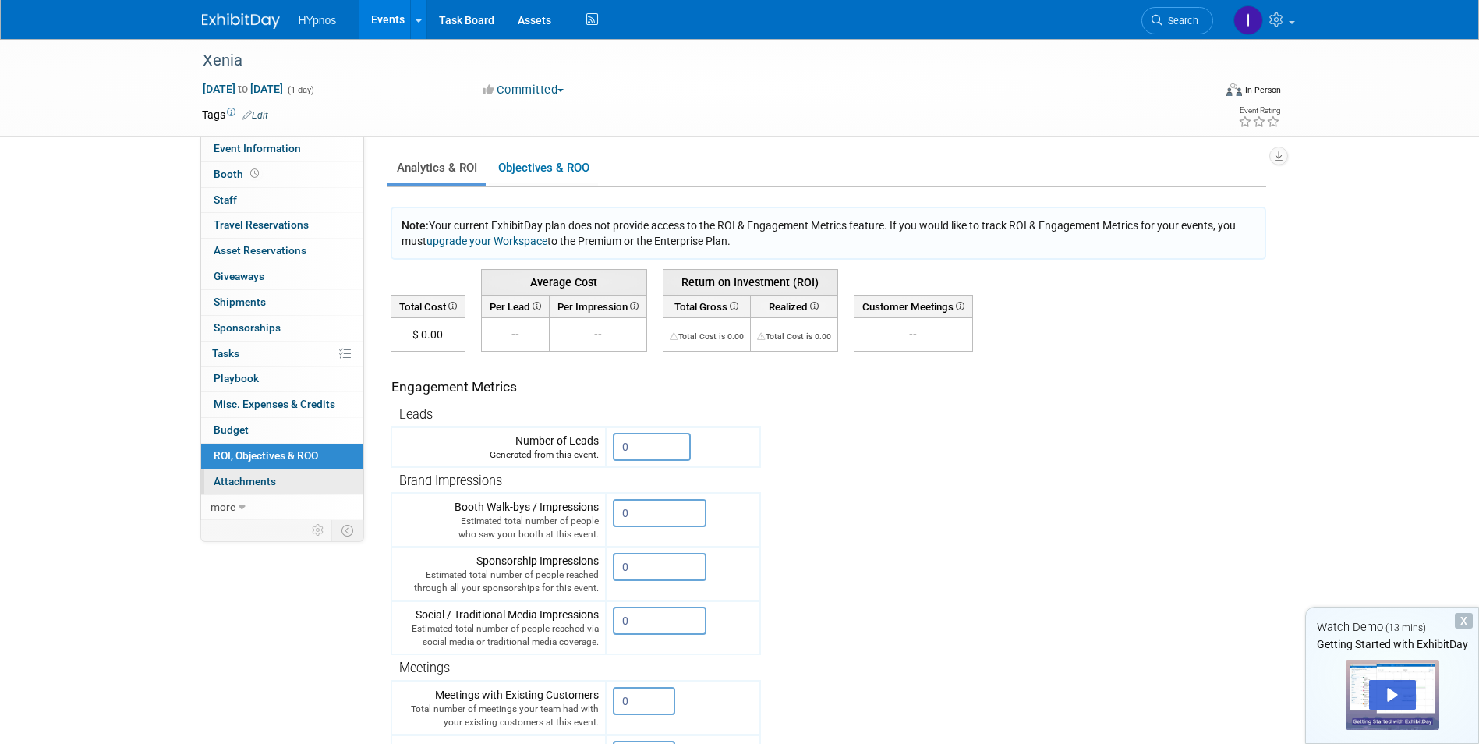
click at [243, 483] on span "Attachments 0" at bounding box center [245, 481] width 62 height 12
